Goal: Task Accomplishment & Management: Use online tool/utility

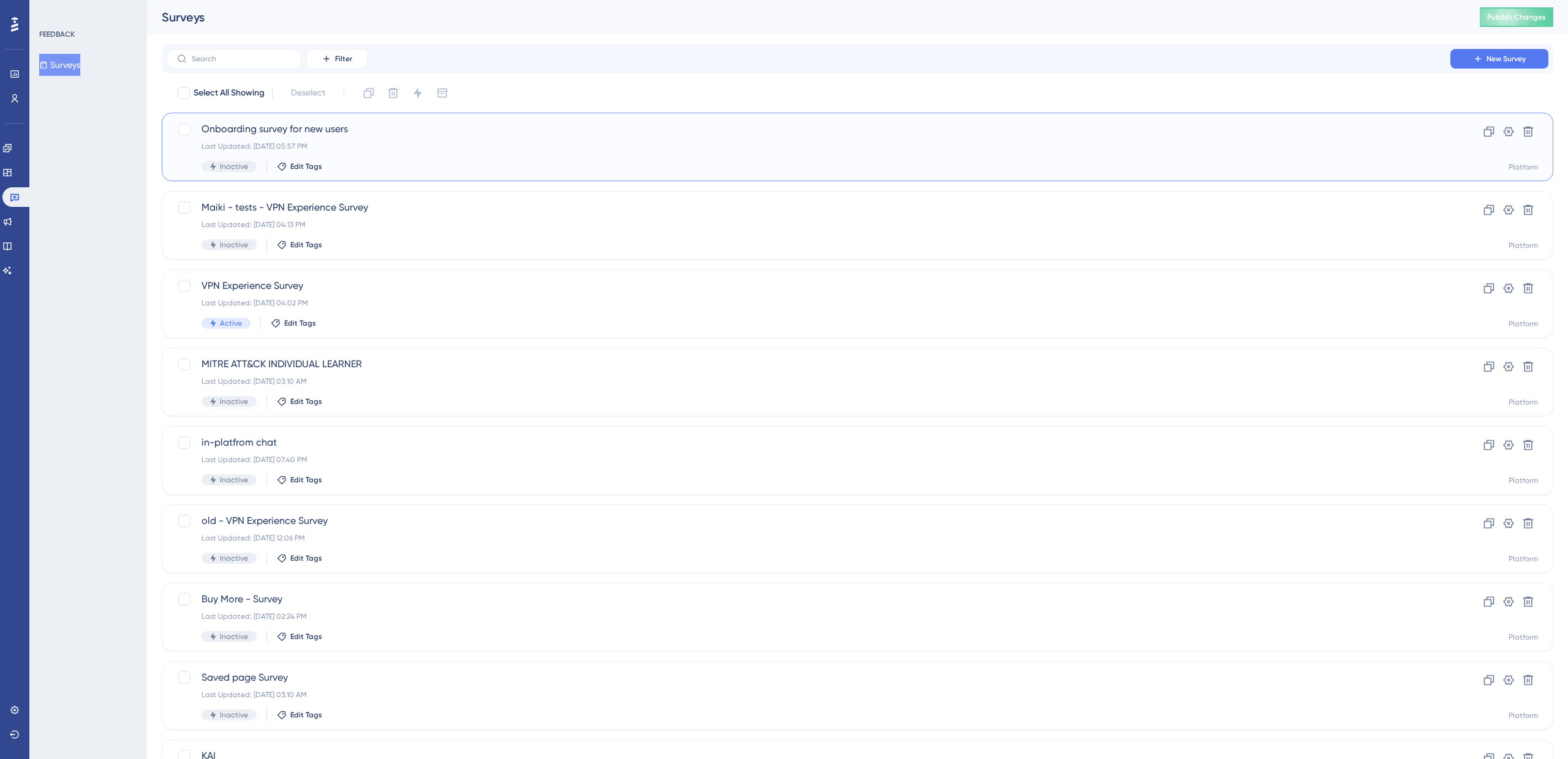
click at [262, 133] on span "Onboarding survey for new users" at bounding box center [808, 128] width 1214 height 15
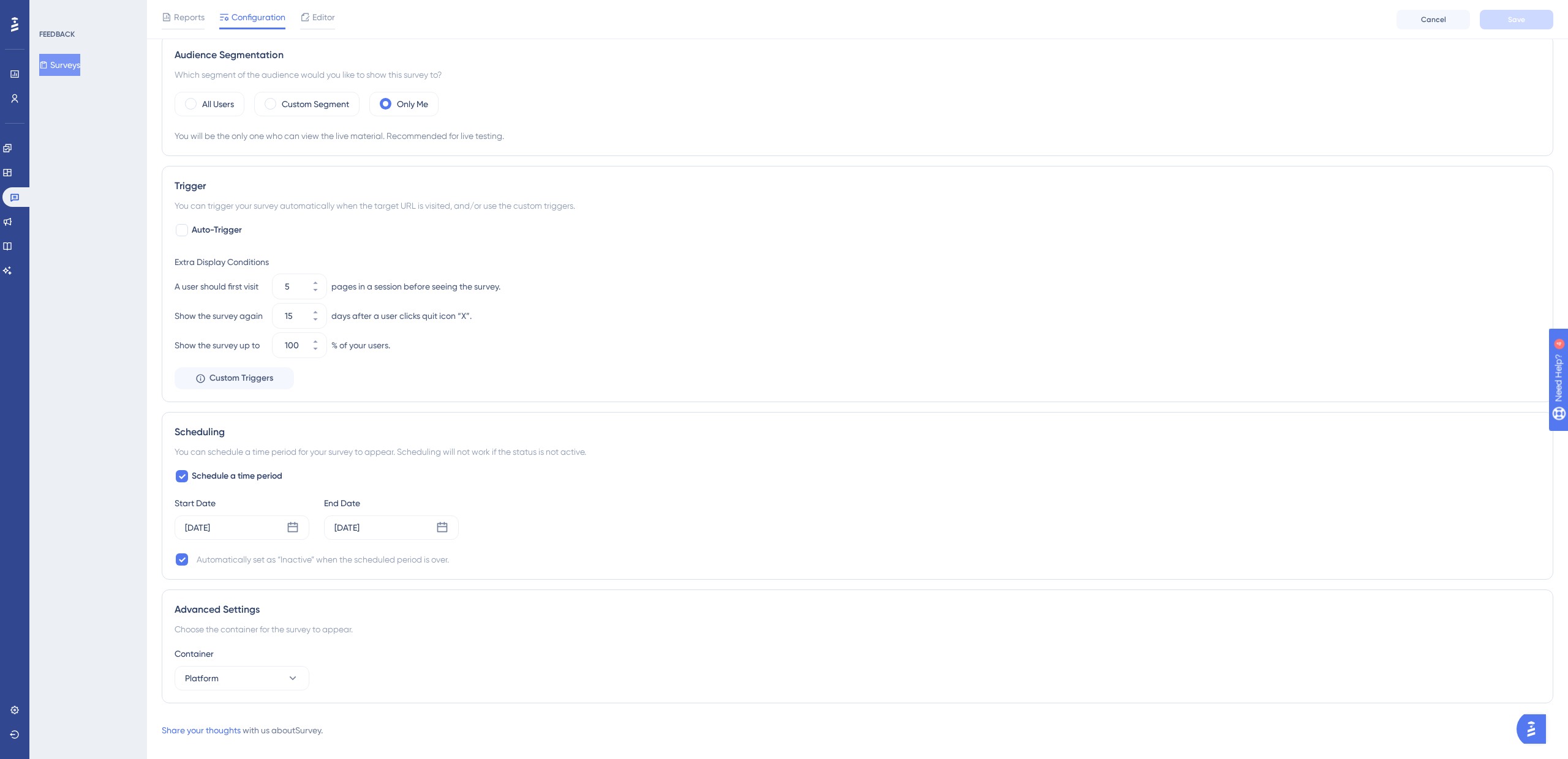
scroll to position [384, 0]
click at [187, 561] on div at bounding box center [182, 559] width 12 height 12
checkbox input "false"
click at [226, 475] on span "Schedule a time period" at bounding box center [237, 475] width 90 height 15
checkbox input "false"
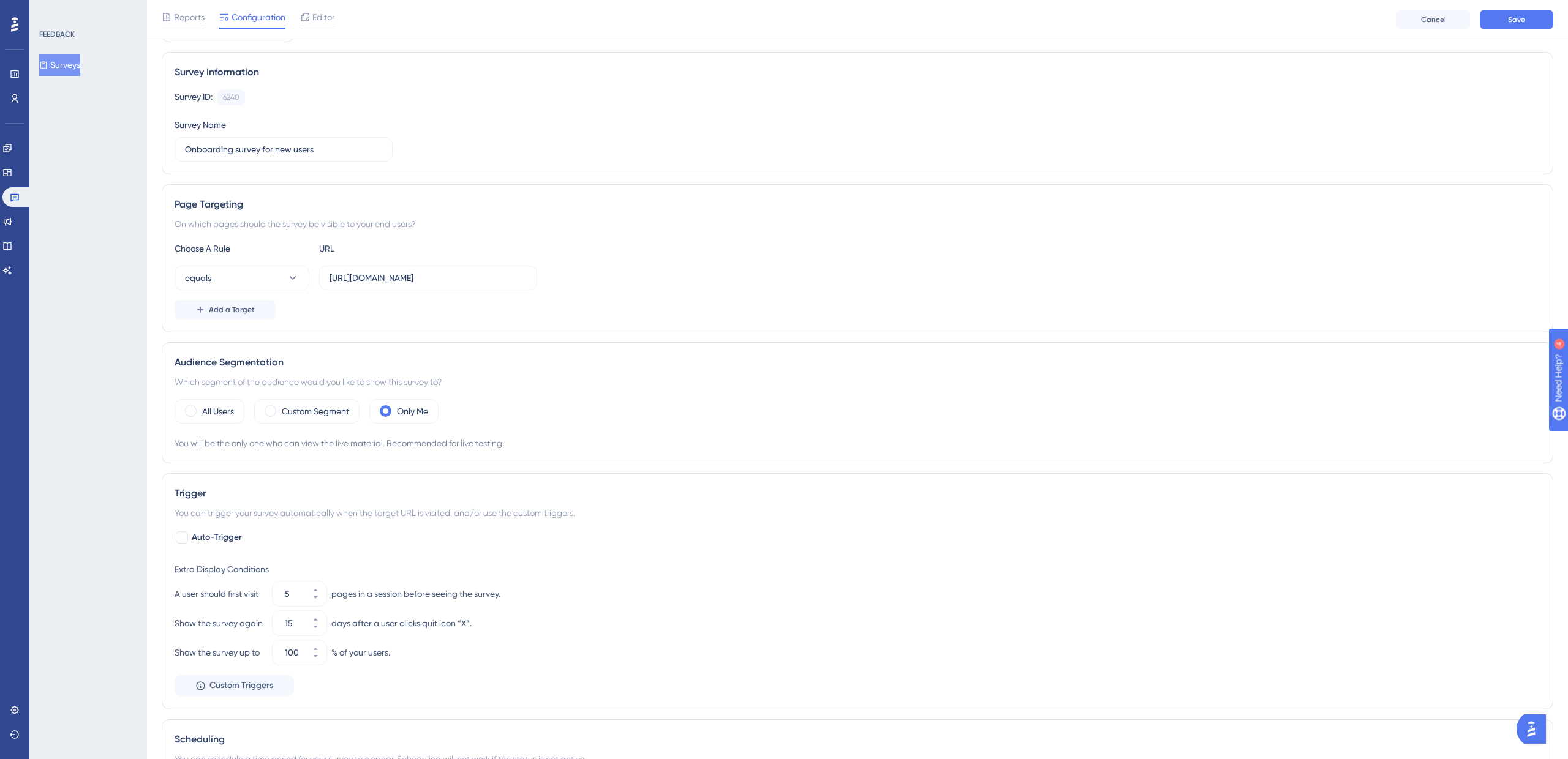
scroll to position [0, 0]
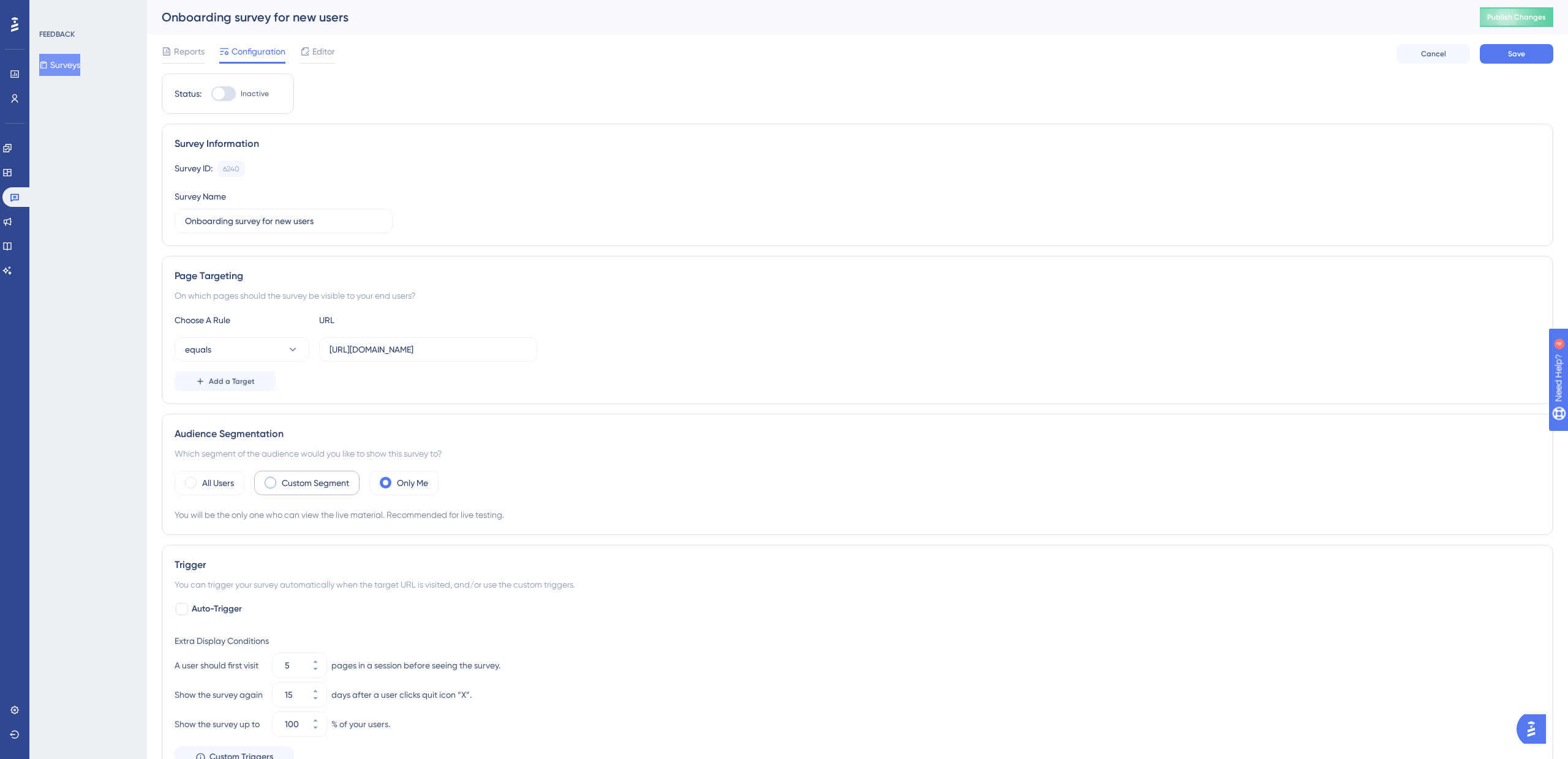
click at [312, 490] on label "Custom Segment" at bounding box center [316, 482] width 68 height 15
click at [364, 524] on span "Choose a segment" at bounding box center [366, 520] width 73 height 15
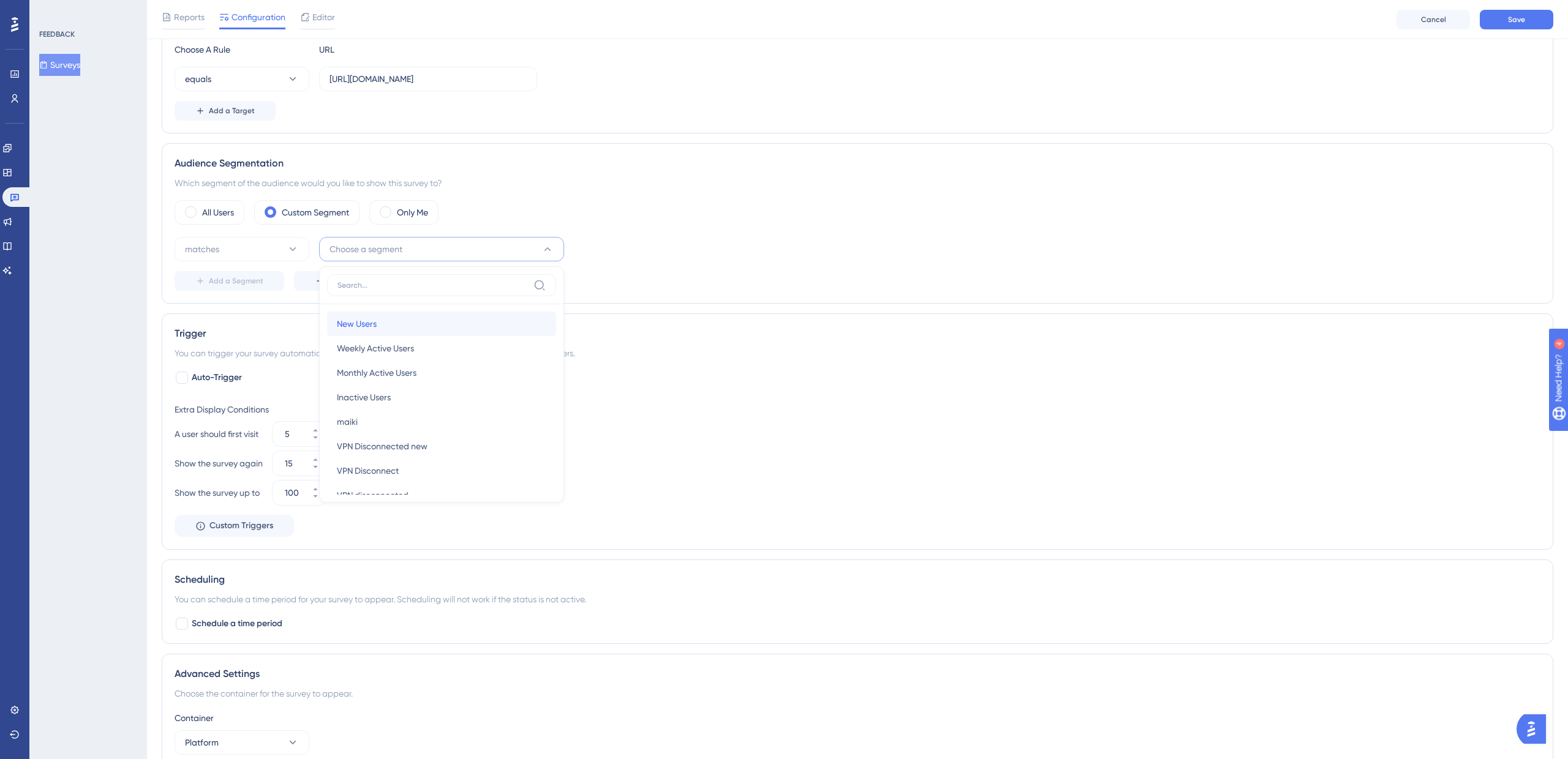
click at [390, 322] on div "New Users New Users" at bounding box center [441, 324] width 209 height 24
click at [314, 469] on icon at bounding box center [315, 467] width 7 height 7
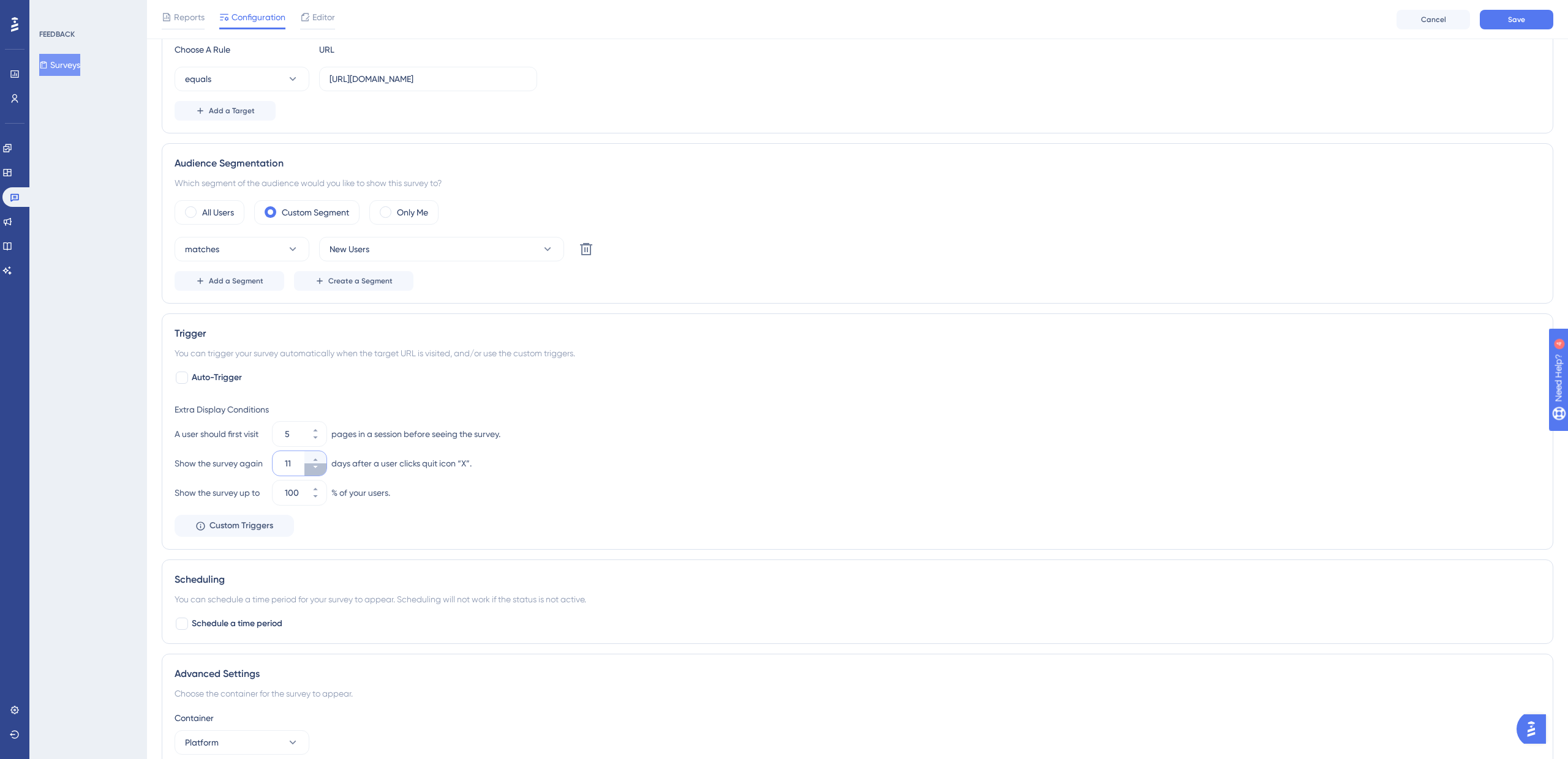
click at [314, 469] on icon at bounding box center [315, 467] width 7 height 7
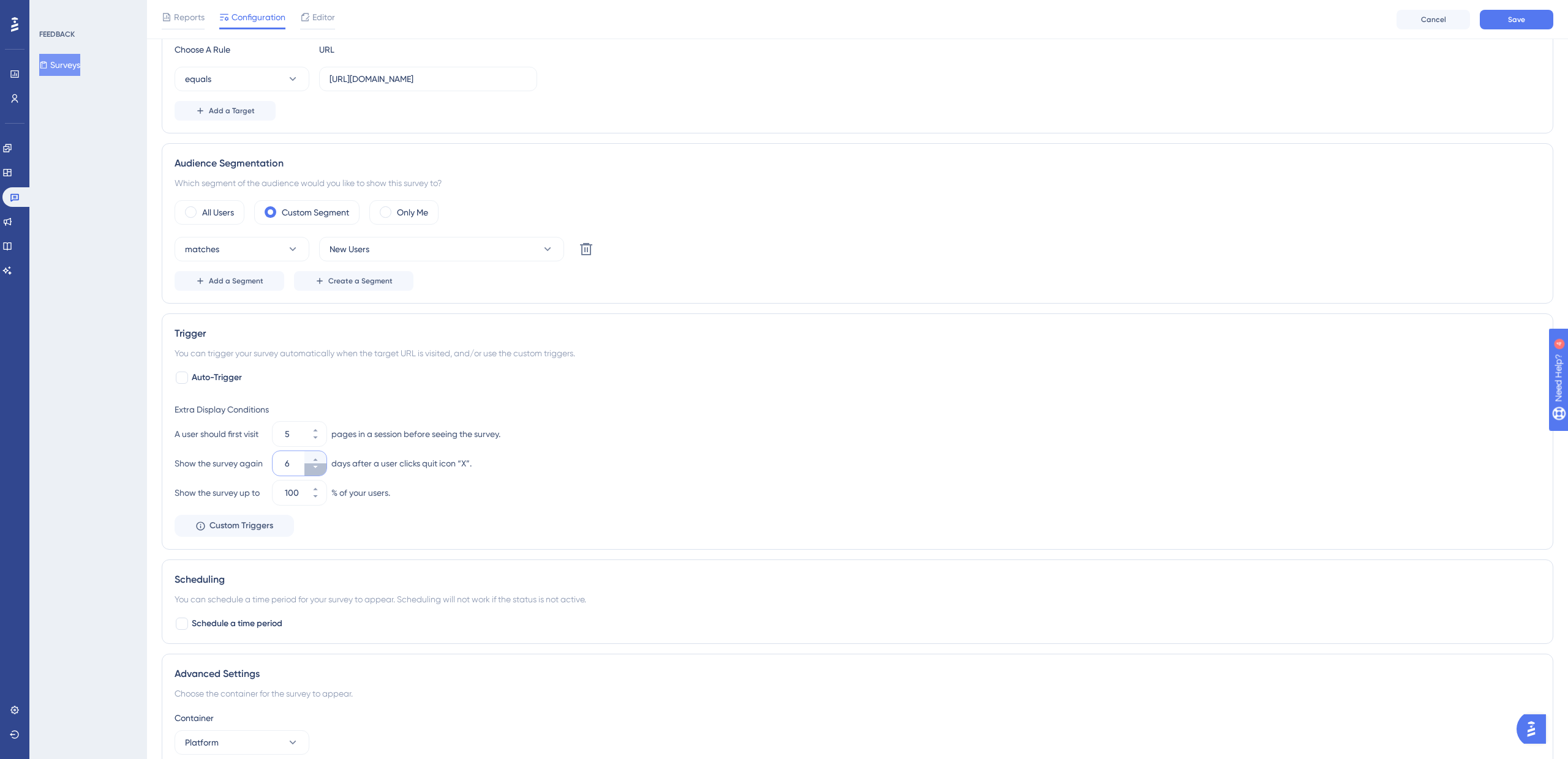
click at [314, 469] on icon at bounding box center [315, 467] width 7 height 7
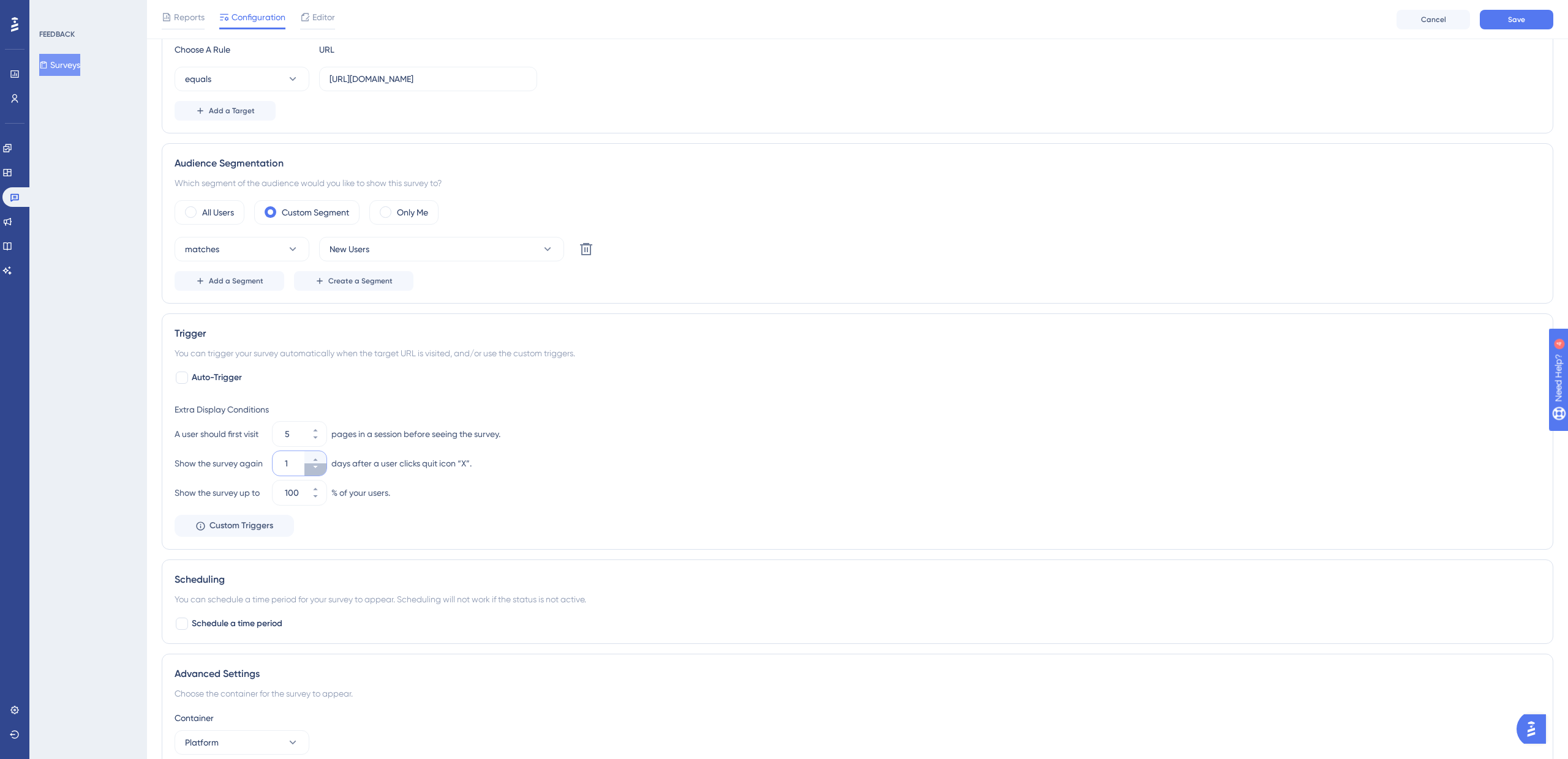
click at [314, 469] on icon at bounding box center [315, 467] width 7 height 7
type input "0"
click at [468, 483] on div "Show the survey up to 100 % of your users." at bounding box center [857, 493] width 1366 height 24
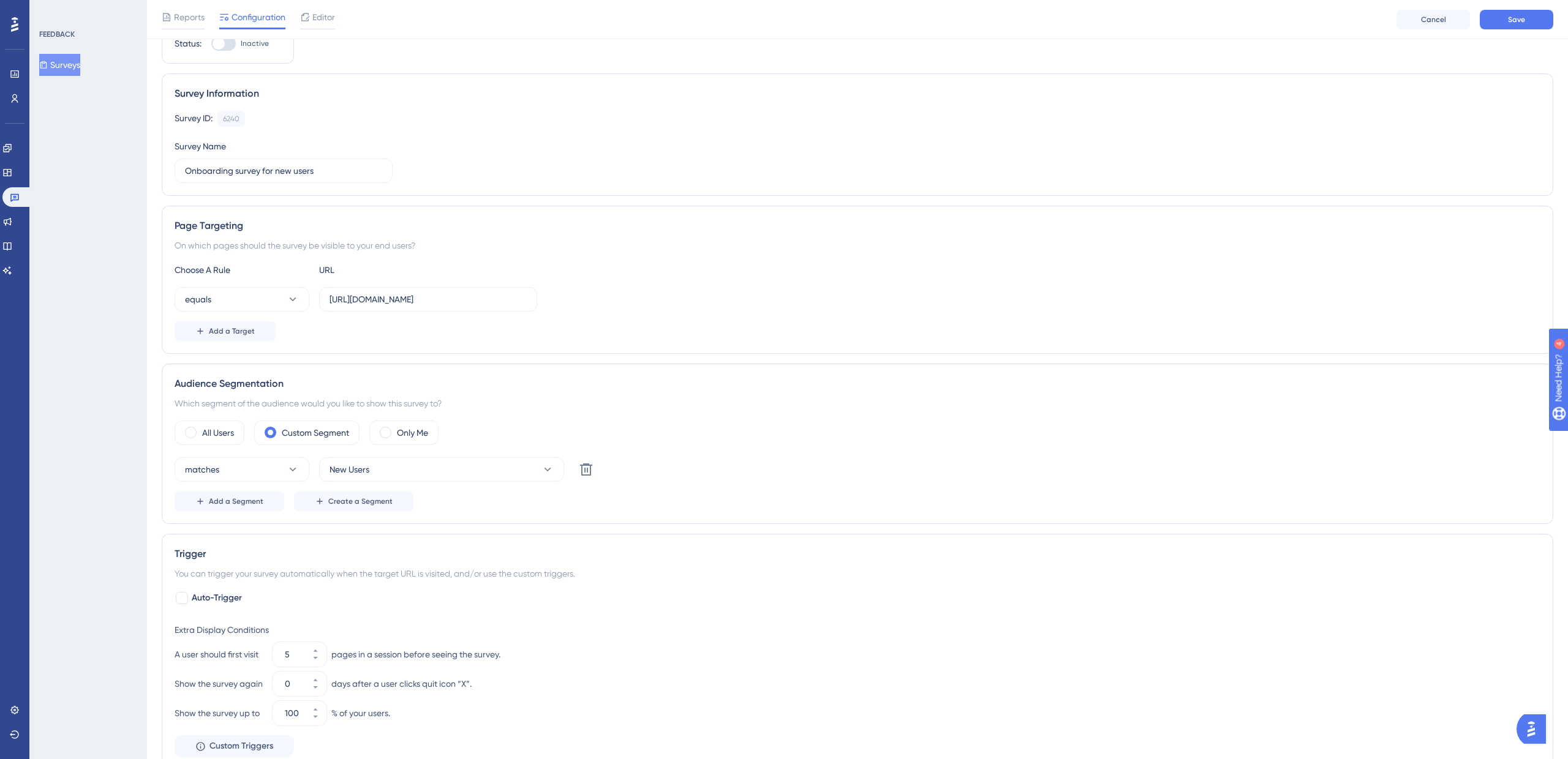
scroll to position [0, 0]
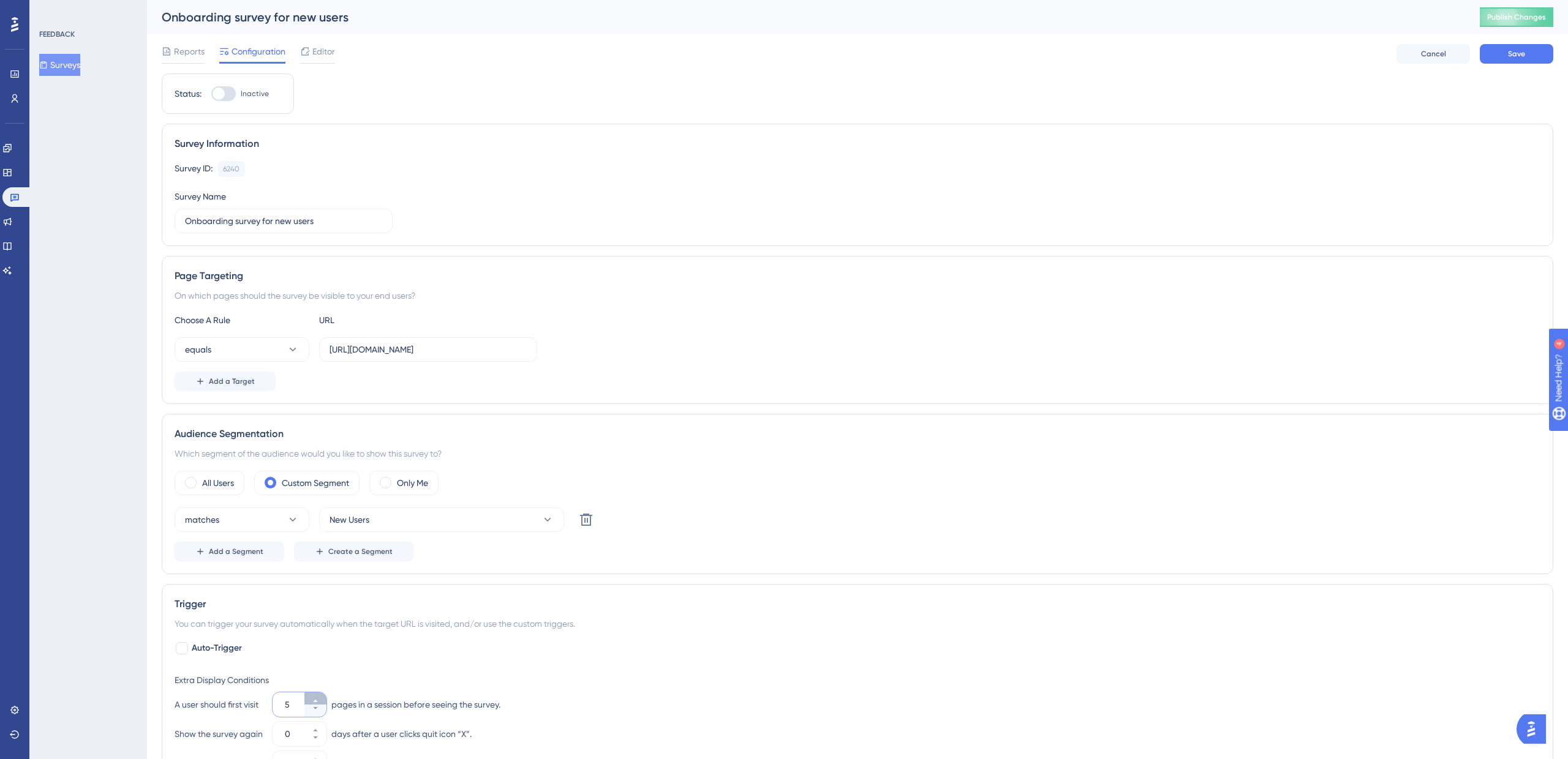
click at [313, 697] on icon at bounding box center [315, 701] width 7 height 7
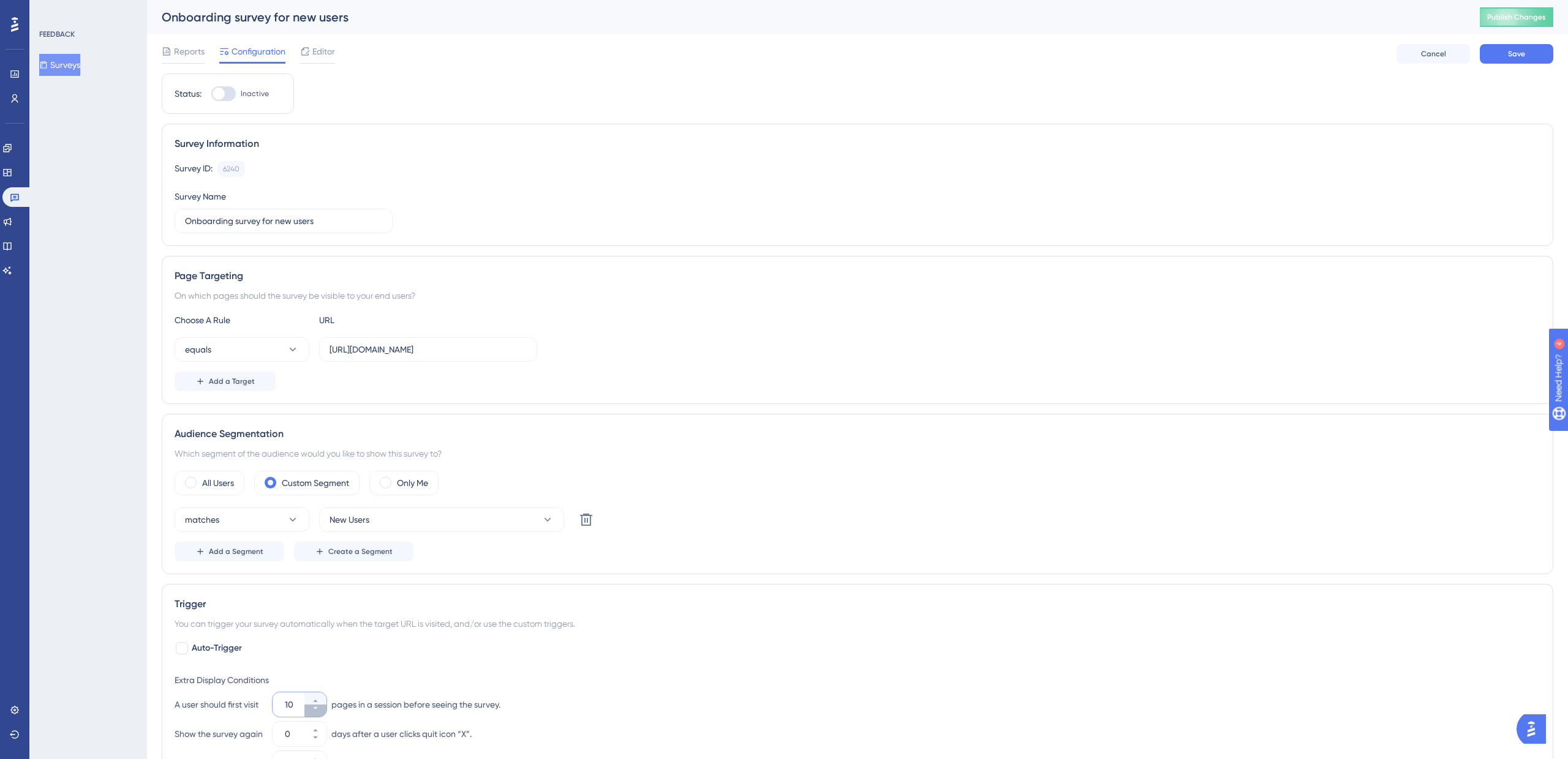
click at [322, 711] on button "10" at bounding box center [315, 710] width 22 height 12
click at [322, 711] on button "9" at bounding box center [315, 710] width 22 height 12
click at [322, 711] on button "8" at bounding box center [315, 710] width 22 height 12
type input "7"
click at [355, 648] on div "Auto-Trigger Extra Display Conditions A user should first visit 7 pages in a se…" at bounding box center [857, 724] width 1366 height 167
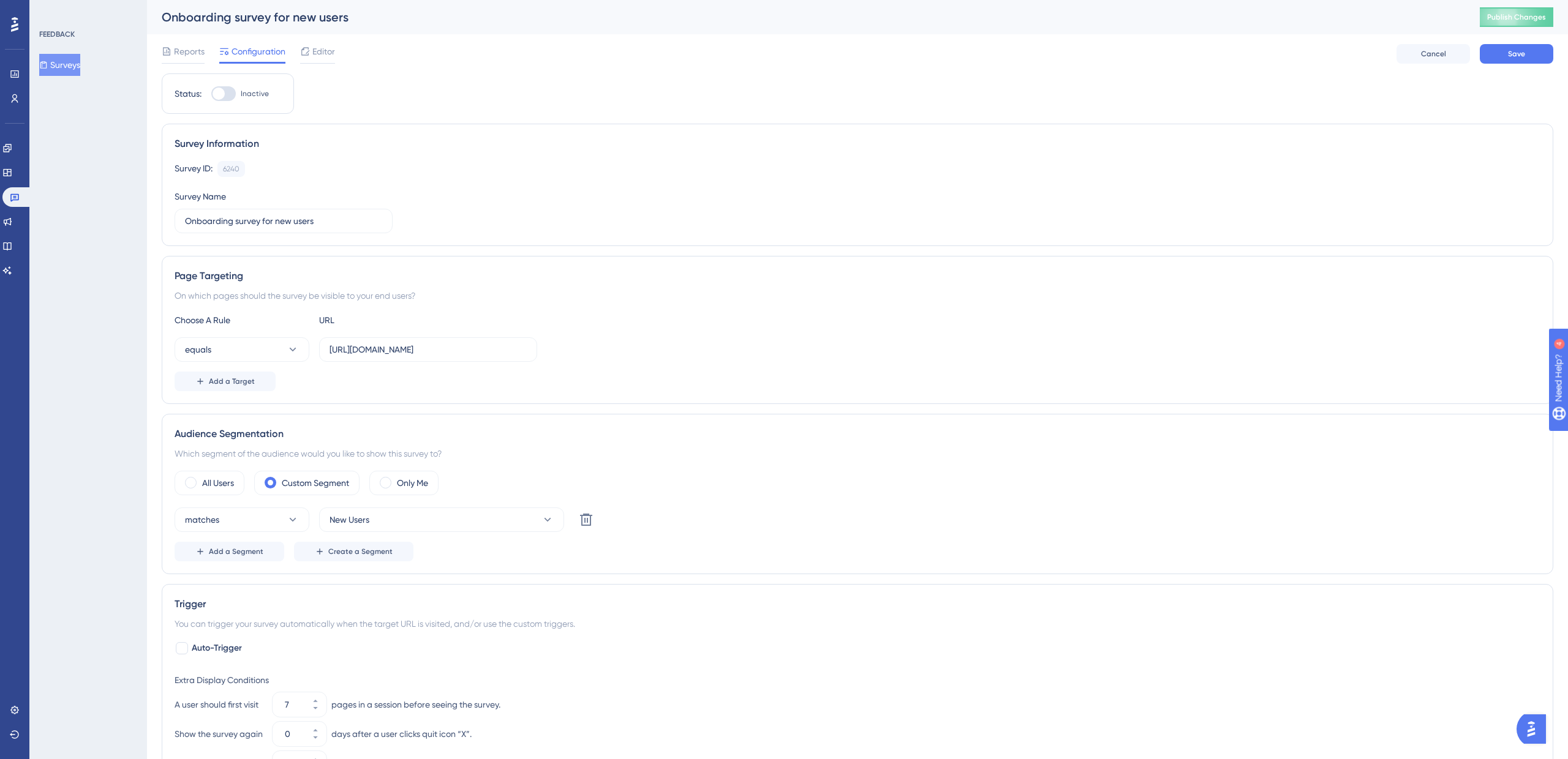
click at [320, 624] on div "You can trigger your survey automatically when the target URL is visited, and/o…" at bounding box center [857, 624] width 1366 height 15
click at [323, 51] on span "Editor" at bounding box center [324, 51] width 23 height 15
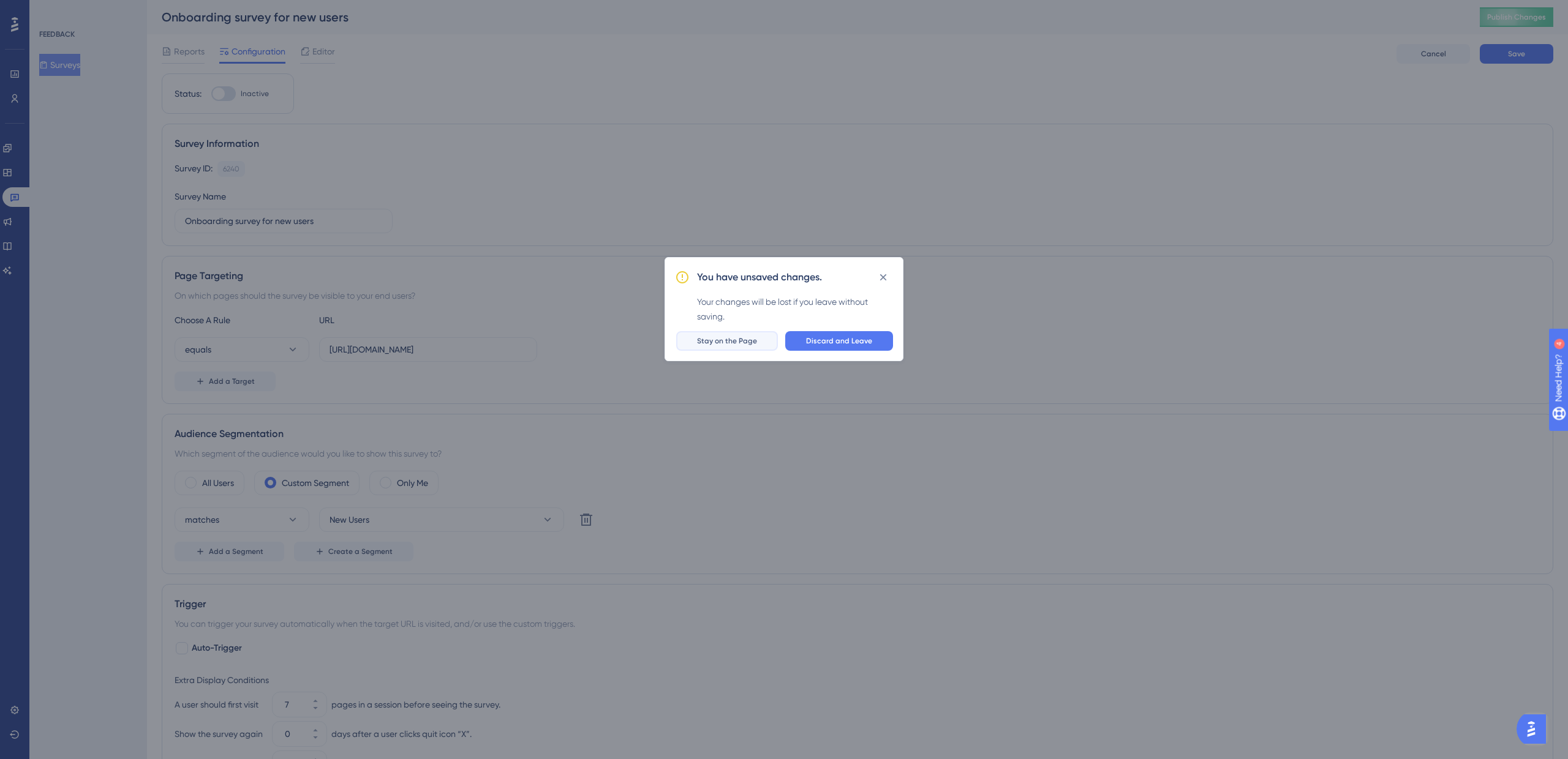
click at [739, 344] on span "Stay on the Page" at bounding box center [726, 341] width 60 height 10
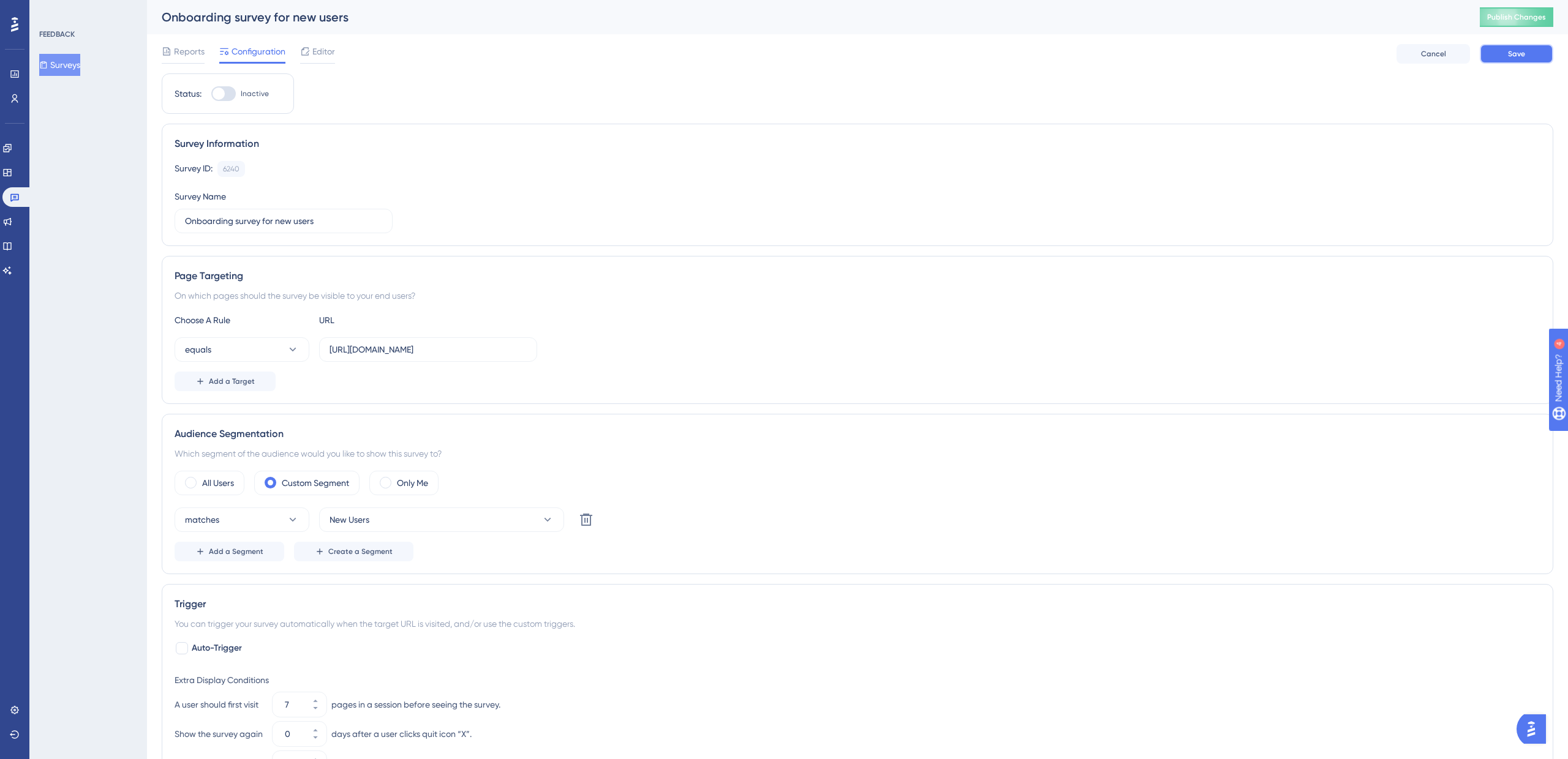
click at [1512, 52] on span "Save" at bounding box center [1517, 53] width 17 height 10
click at [309, 52] on icon at bounding box center [305, 51] width 10 height 10
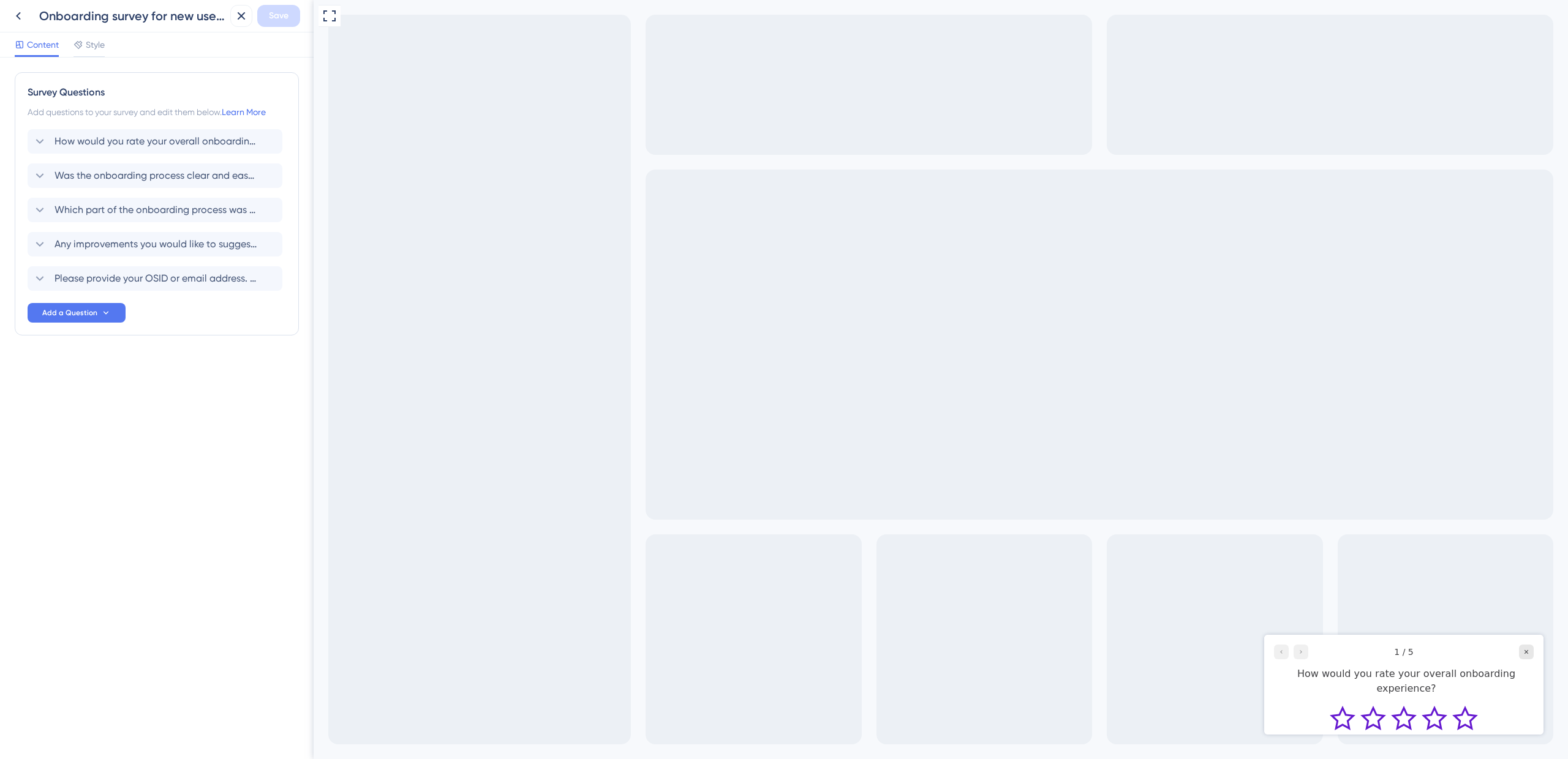
click at [1296, 653] on div at bounding box center [1291, 651] width 35 height 15
click at [1301, 651] on div at bounding box center [1291, 651] width 35 height 15
click at [1454, 706] on icon "Rate 5 star" at bounding box center [1466, 718] width 26 height 24
click at [1438, 706] on icon "Rate 4 star" at bounding box center [1434, 718] width 26 height 24
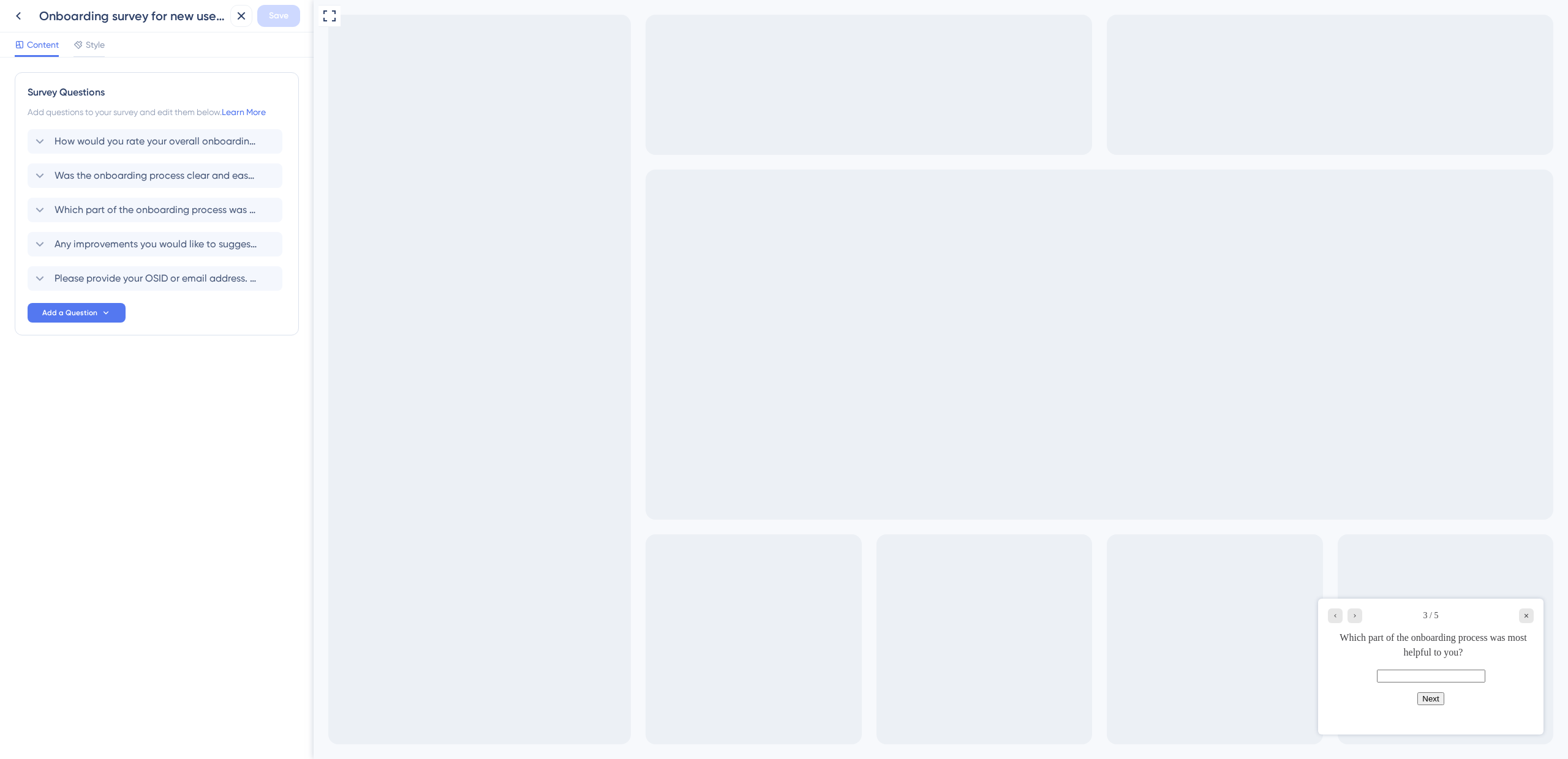
click at [1390, 683] on input "text" at bounding box center [1431, 676] width 108 height 13
click at [1355, 613] on icon "Go to Question 4" at bounding box center [1355, 616] width 7 height 7
click at [1352, 619] on div "Go to Question 5" at bounding box center [1355, 616] width 15 height 15
click at [1341, 599] on div "Go to Question 4" at bounding box center [1335, 601] width 15 height 15
click at [1348, 618] on div "Go to Question 5" at bounding box center [1355, 616] width 15 height 15
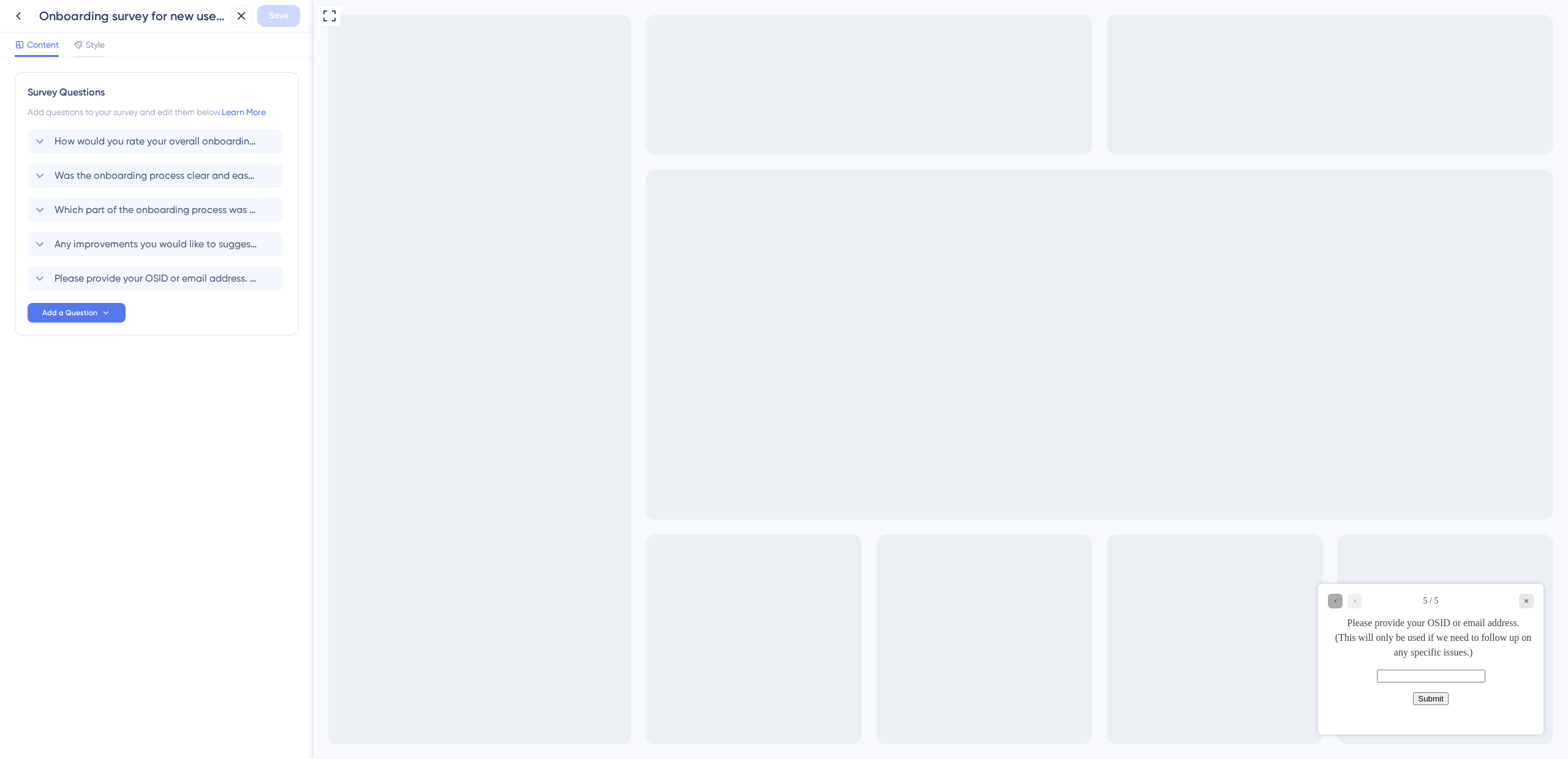
click at [1337, 602] on icon "Go to Question 4" at bounding box center [1335, 601] width 7 height 7
click at [1334, 621] on div "Go to Question 3" at bounding box center [1335, 616] width 15 height 15
click at [1334, 621] on div "Go to Question 2" at bounding box center [1335, 616] width 15 height 15
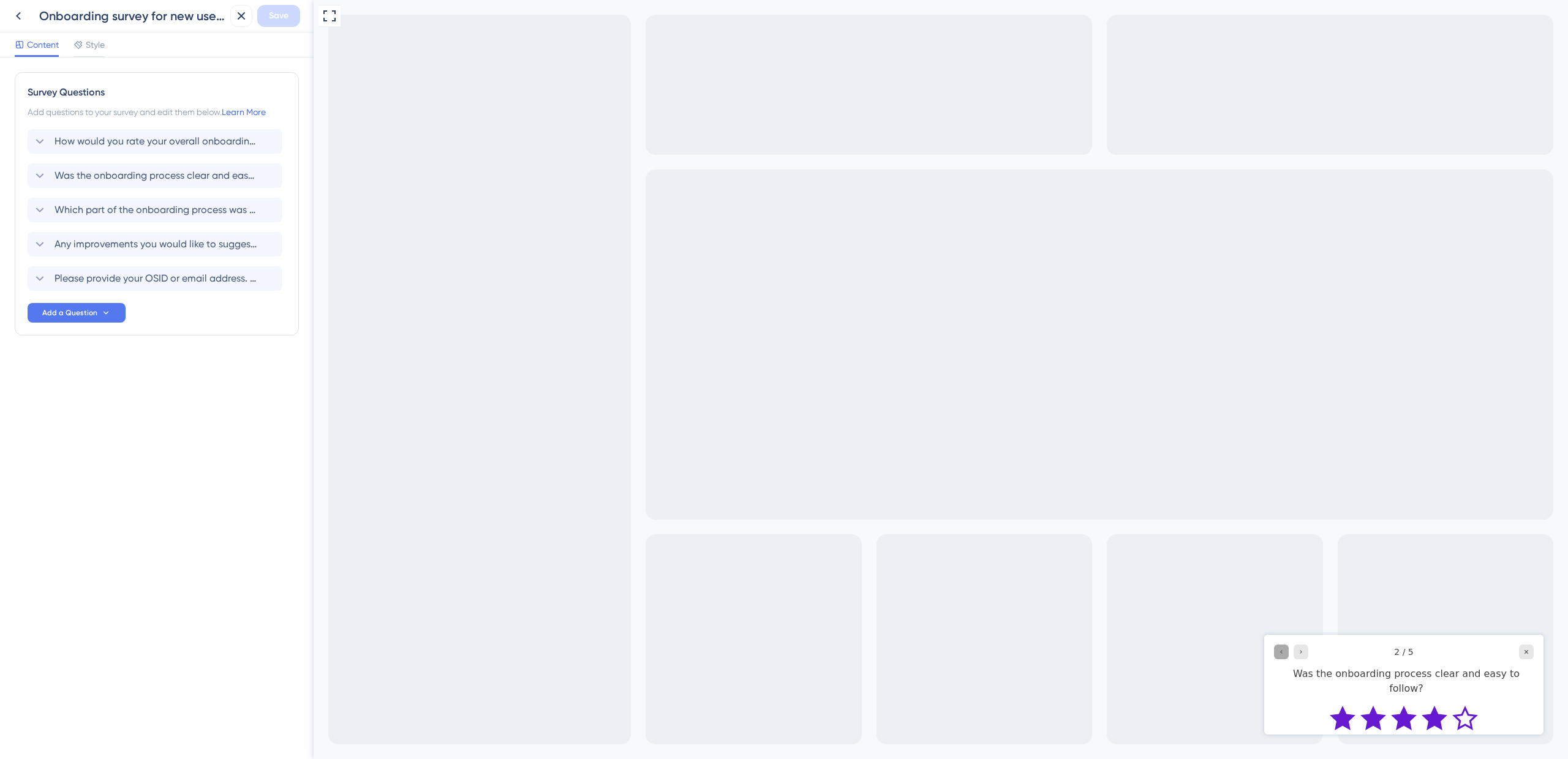
click at [1278, 647] on div "Go to Question 1" at bounding box center [1281, 651] width 15 height 15
click at [1298, 653] on icon "Go to Question 2" at bounding box center [1301, 652] width 7 height 7
click at [1298, 653] on icon "Go to Question 3" at bounding box center [1301, 652] width 7 height 7
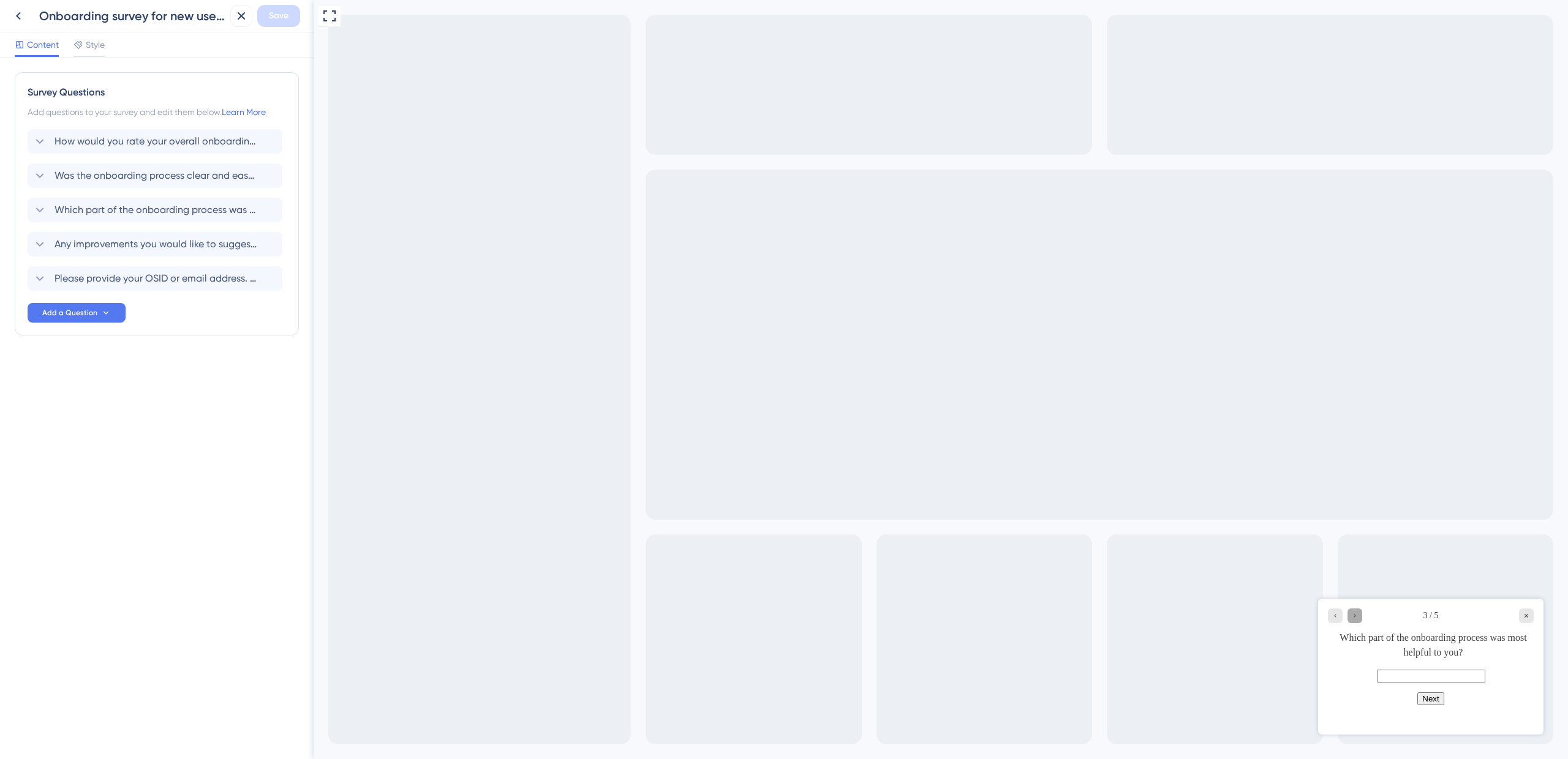
click at [1357, 613] on icon "Go to Question 4" at bounding box center [1355, 616] width 7 height 7
click at [1377, 683] on input "text" at bounding box center [1431, 676] width 108 height 13
click at [1338, 621] on div "Go to Question 3" at bounding box center [1335, 616] width 15 height 15
click at [1338, 621] on div "Go to Question 2" at bounding box center [1335, 616] width 15 height 15
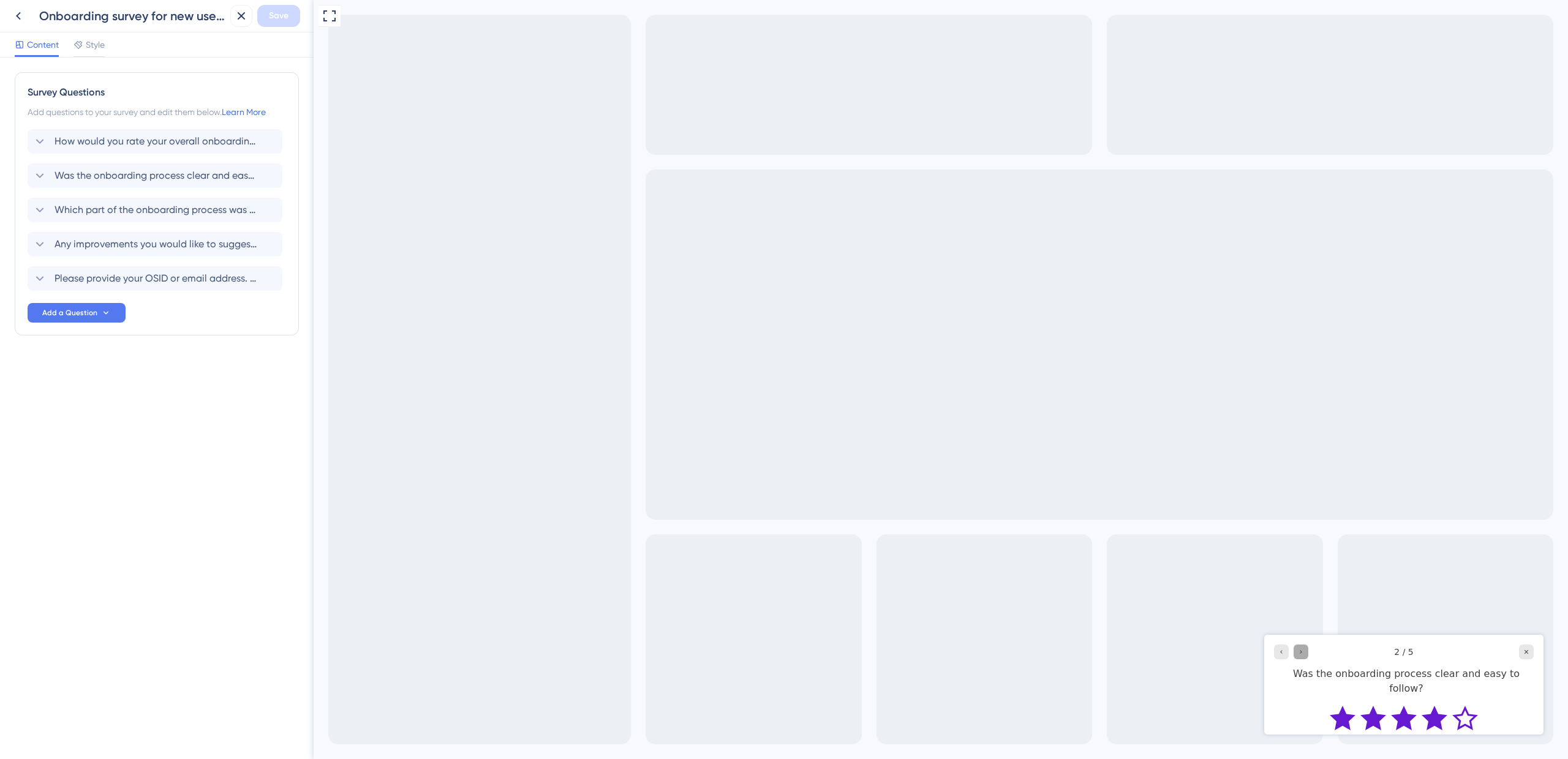
click at [1302, 649] on icon "Go to Question 3" at bounding box center [1301, 652] width 7 height 7
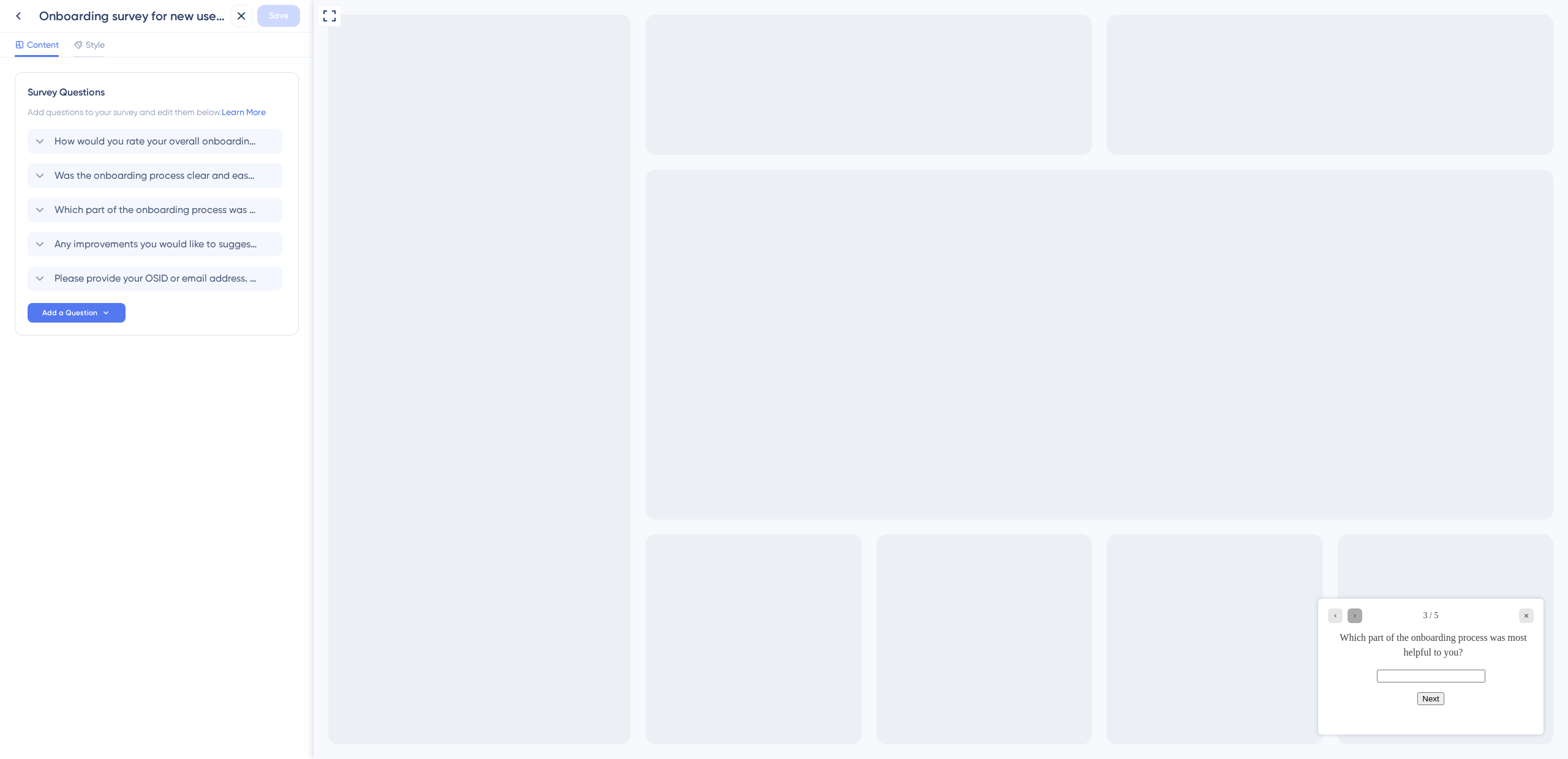
click at [1357, 615] on icon "Go to Question 4" at bounding box center [1355, 616] width 7 height 7
click at [1355, 615] on icon "Go to Question 5" at bounding box center [1355, 616] width 7 height 7
click at [1332, 600] on icon "Go to Question 4" at bounding box center [1335, 601] width 7 height 7
click at [1332, 600] on div "5 / 5 Please provide your OSID or email address. (This will only be used if we …" at bounding box center [1431, 641] width 226 height 86
click at [1330, 612] on div "Go to Question 3" at bounding box center [1335, 616] width 15 height 15
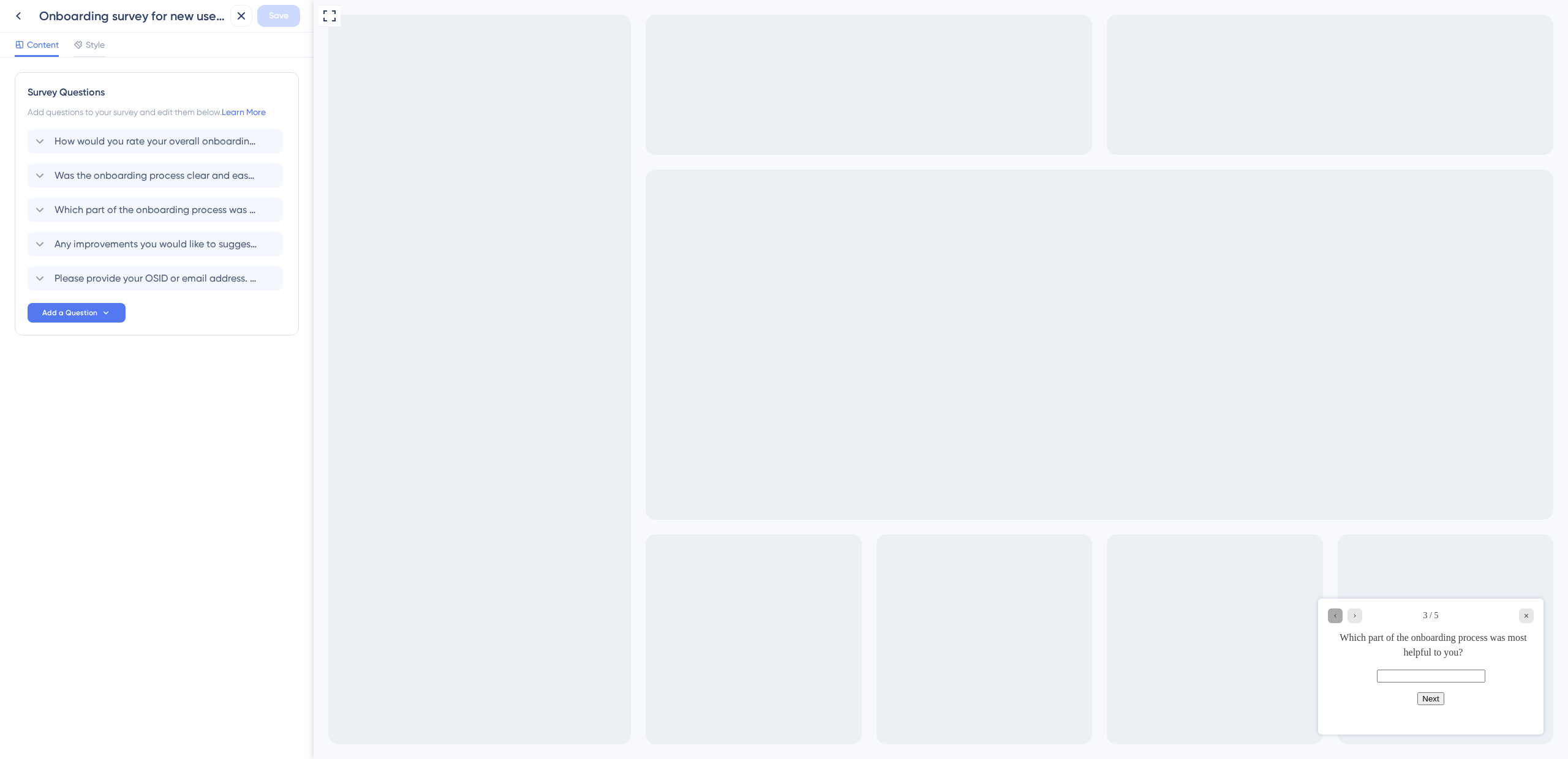
click at [1330, 612] on div "Go to Question 2" at bounding box center [1335, 616] width 15 height 15
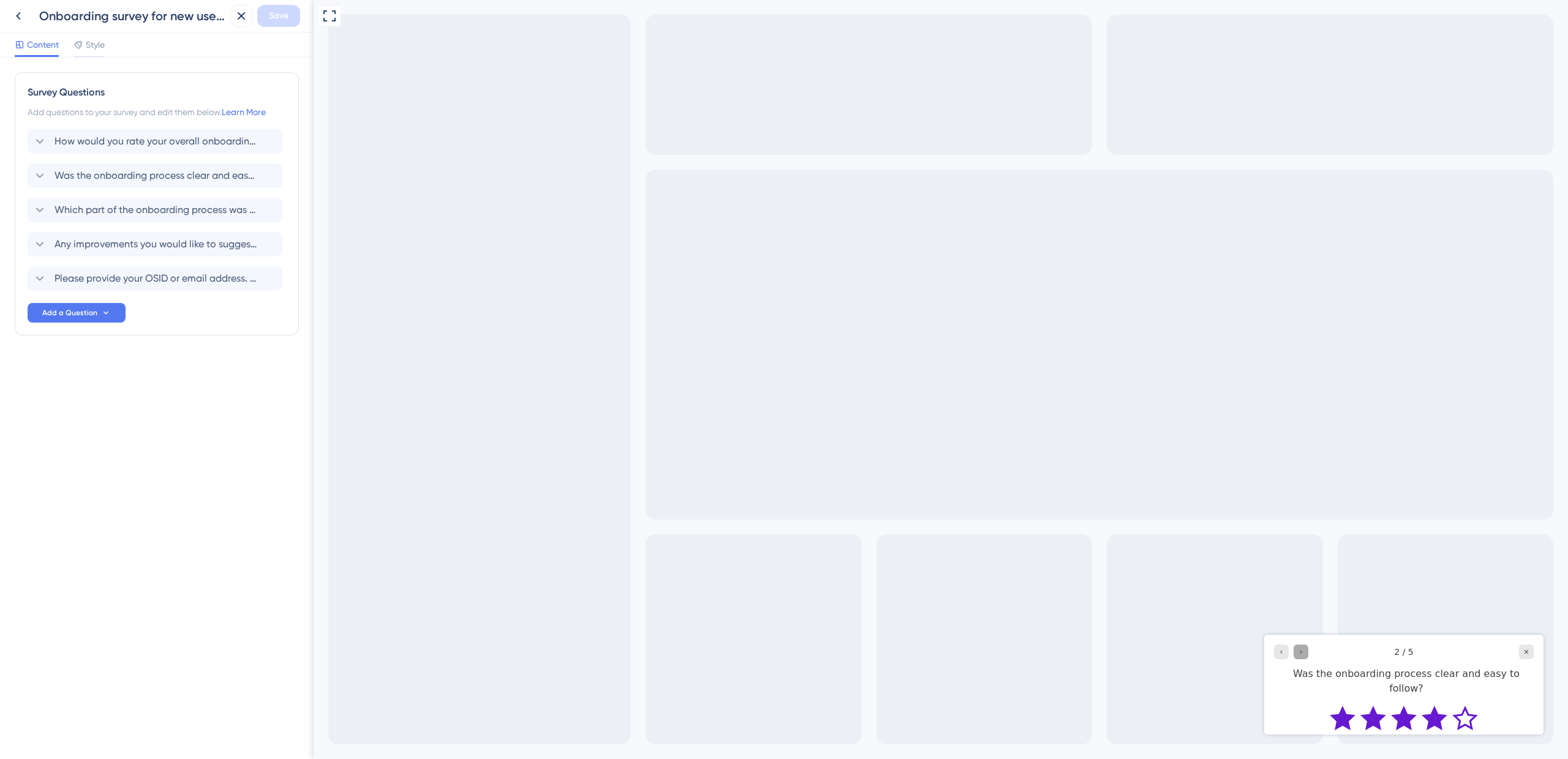
click at [1300, 652] on icon "Go to Question 3" at bounding box center [1301, 652] width 7 height 7
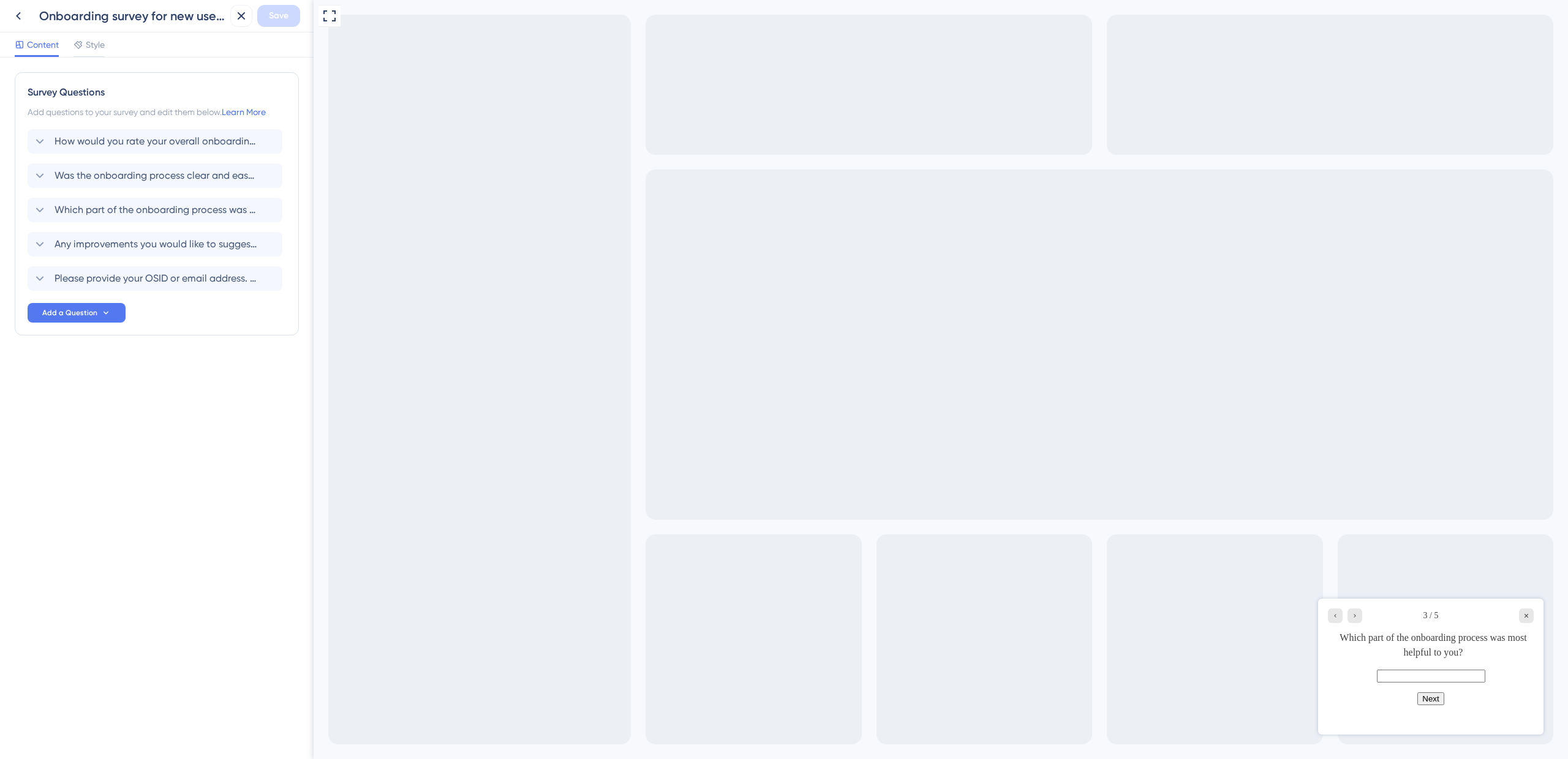
click at [1381, 683] on input "text" at bounding box center [1431, 676] width 108 height 13
click at [1355, 621] on div "Go to Question 4" at bounding box center [1355, 616] width 15 height 15
click at [1386, 649] on div "Any improvements you would like to suggest or comments you'd like to share?" at bounding box center [1434, 645] width 201 height 29
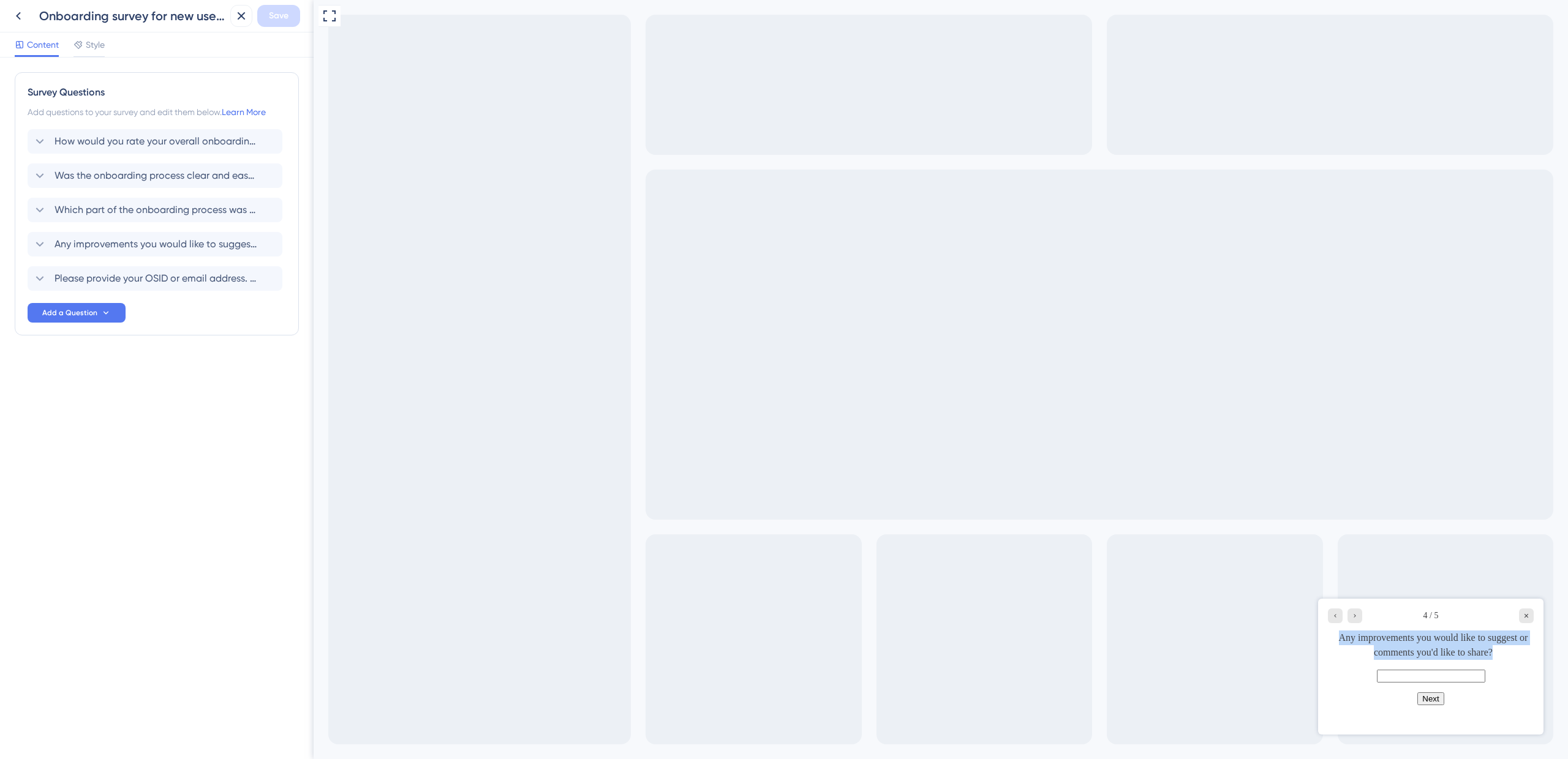
copy div "Any improvements you would like to suggest or comments you'd like to share?"
click at [1352, 615] on icon "Go to Question 5" at bounding box center [1355, 616] width 7 height 7
